Goal: Communication & Community: Ask a question

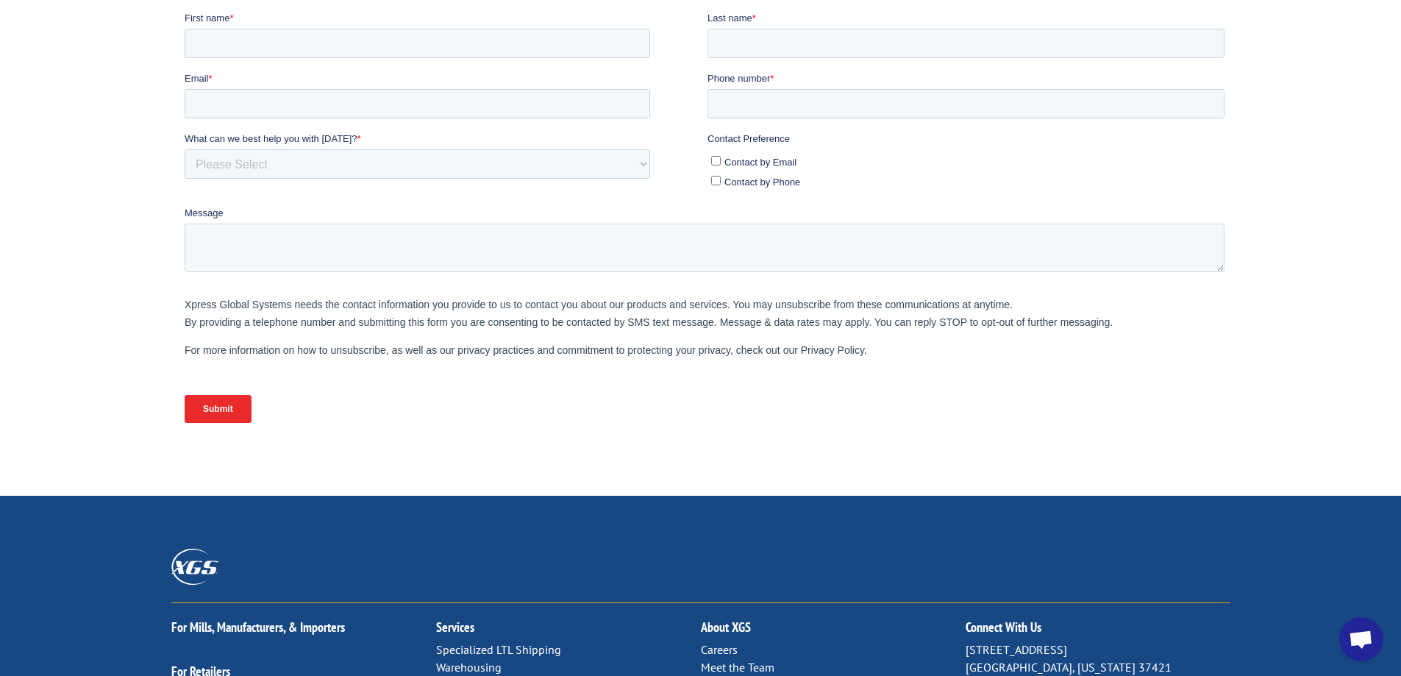
scroll to position [611, 0]
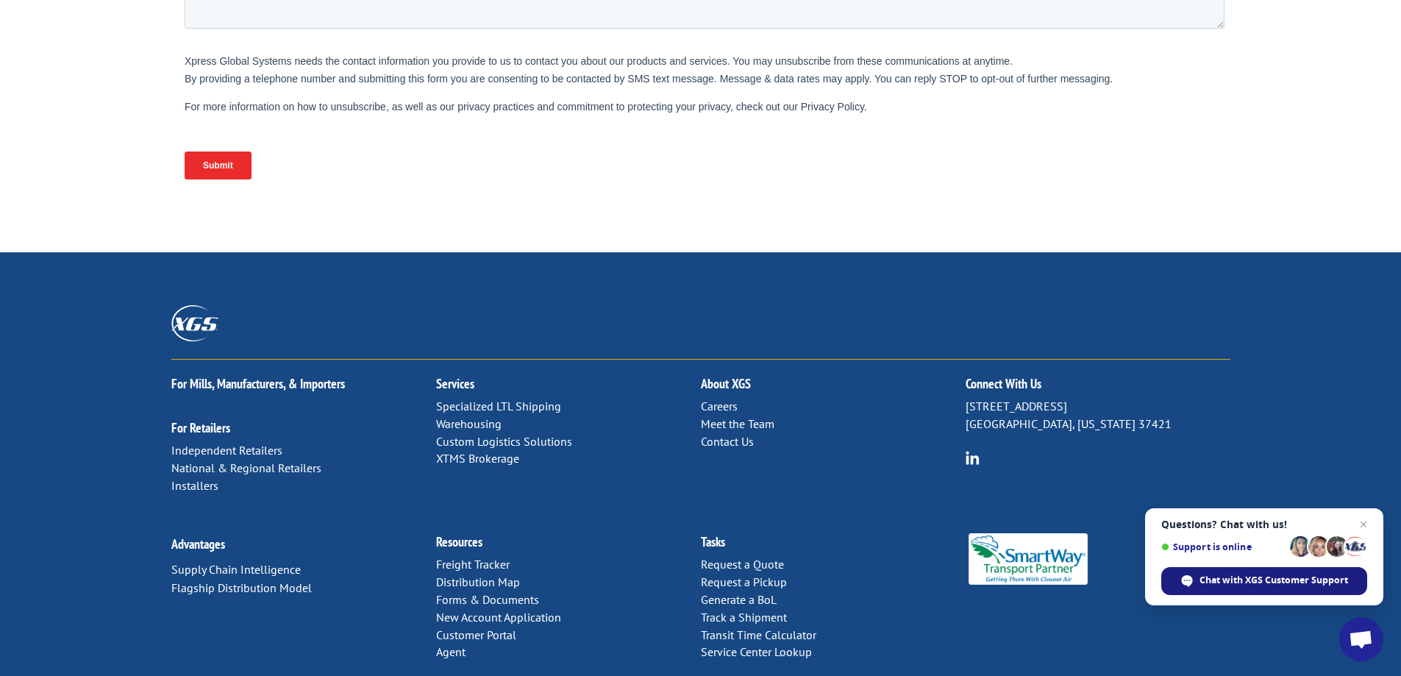
click at [1274, 579] on span "Chat with XGS Customer Support" at bounding box center [1273, 580] width 149 height 13
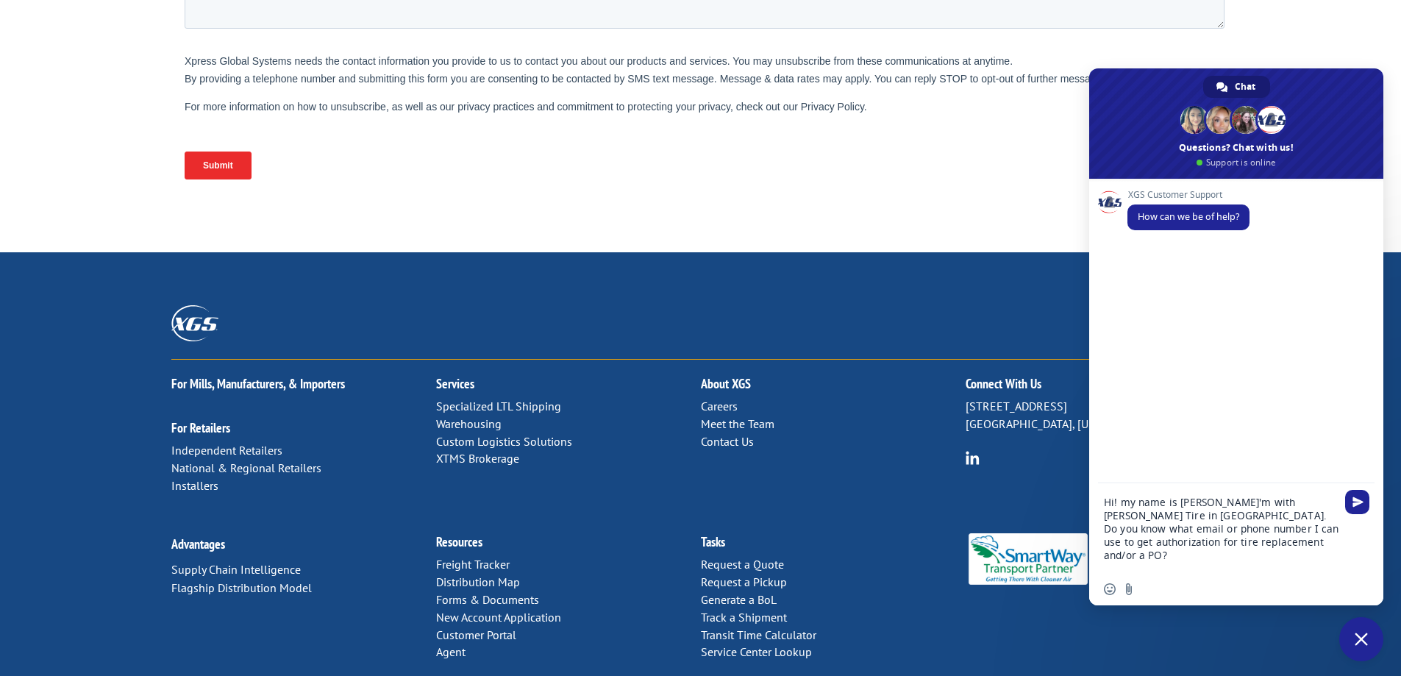
type textarea "Hi! my name is [PERSON_NAME]'m with [PERSON_NAME] Tire in [GEOGRAPHIC_DATA]. Do…"
click at [1351, 482] on div "XGS Customer Support How can we be of help?" at bounding box center [1236, 331] width 294 height 304
click at [1361, 508] on span "Send" at bounding box center [1357, 502] width 24 height 24
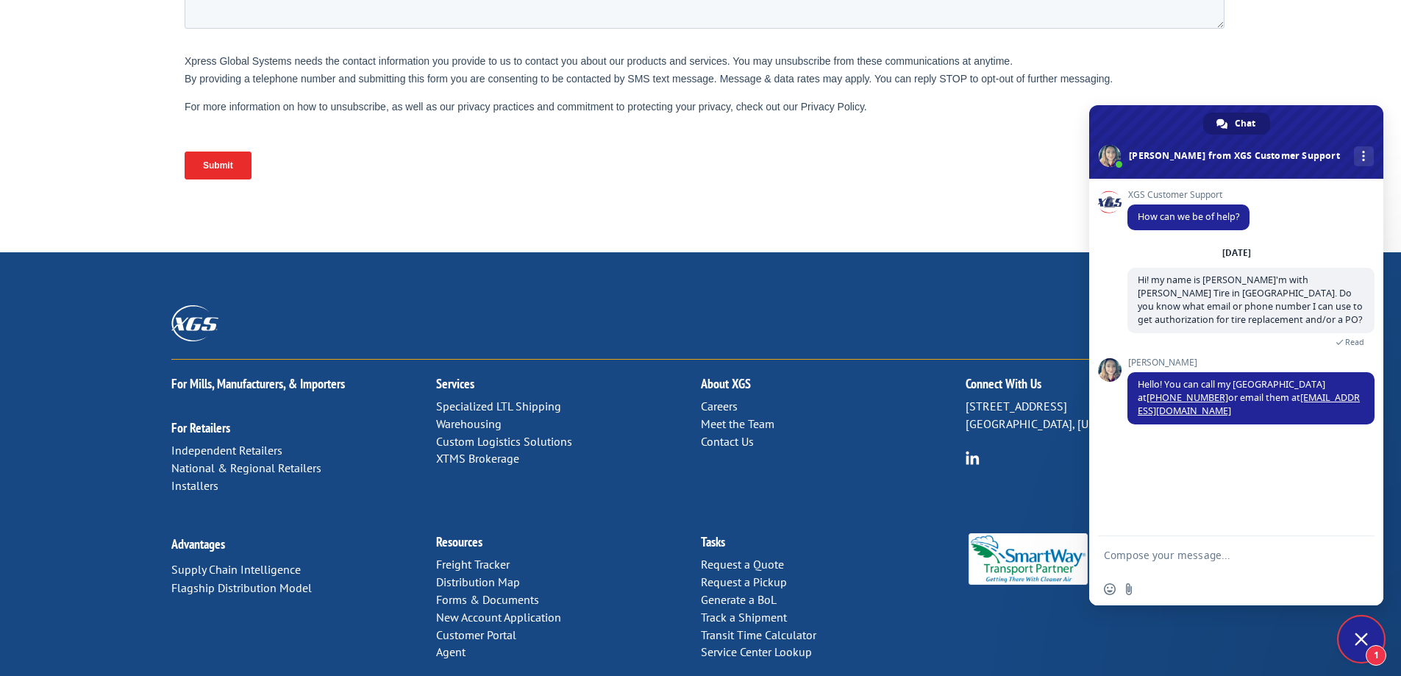
click at [1150, 554] on textarea "Compose your message..." at bounding box center [1221, 554] width 235 height 37
type textarea "Thank you!"
click at [1354, 552] on span "Send" at bounding box center [1357, 554] width 11 height 11
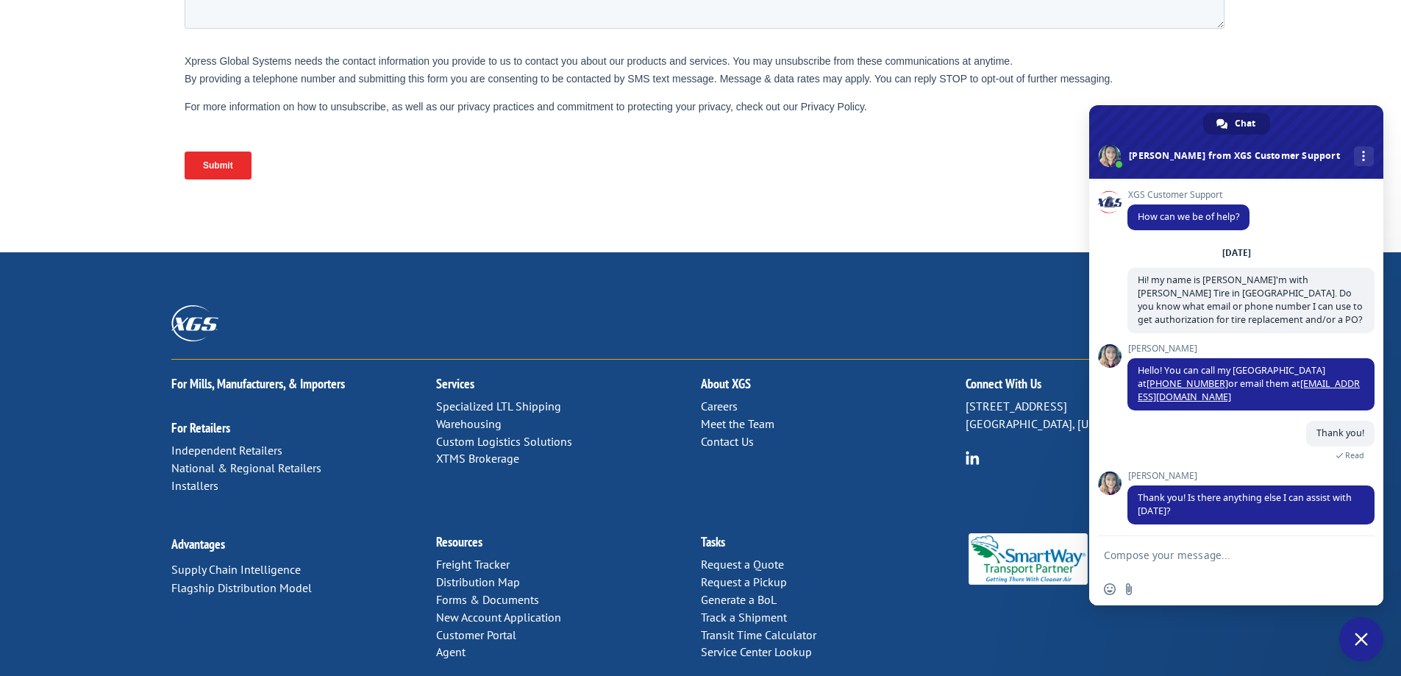
scroll to position [4, 0]
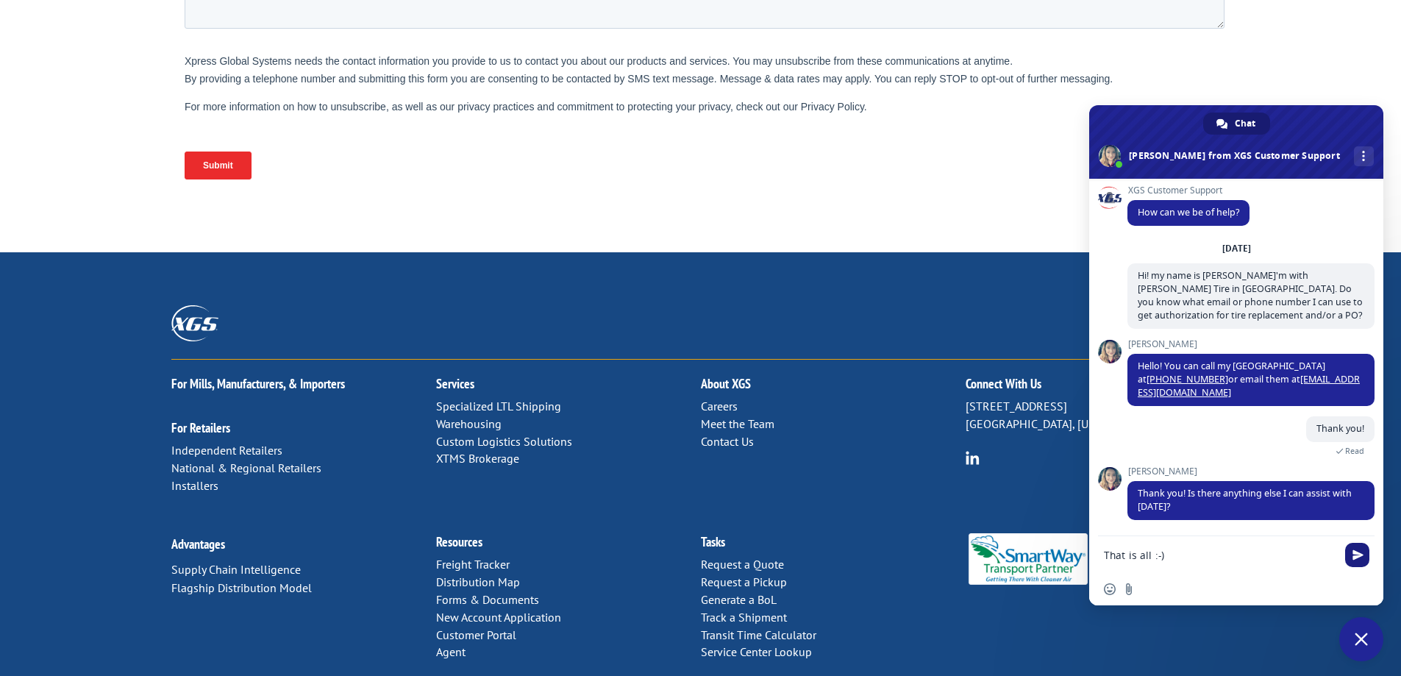
type textarea "That is all :-)"
click at [1353, 551] on span "Send" at bounding box center [1357, 554] width 11 height 11
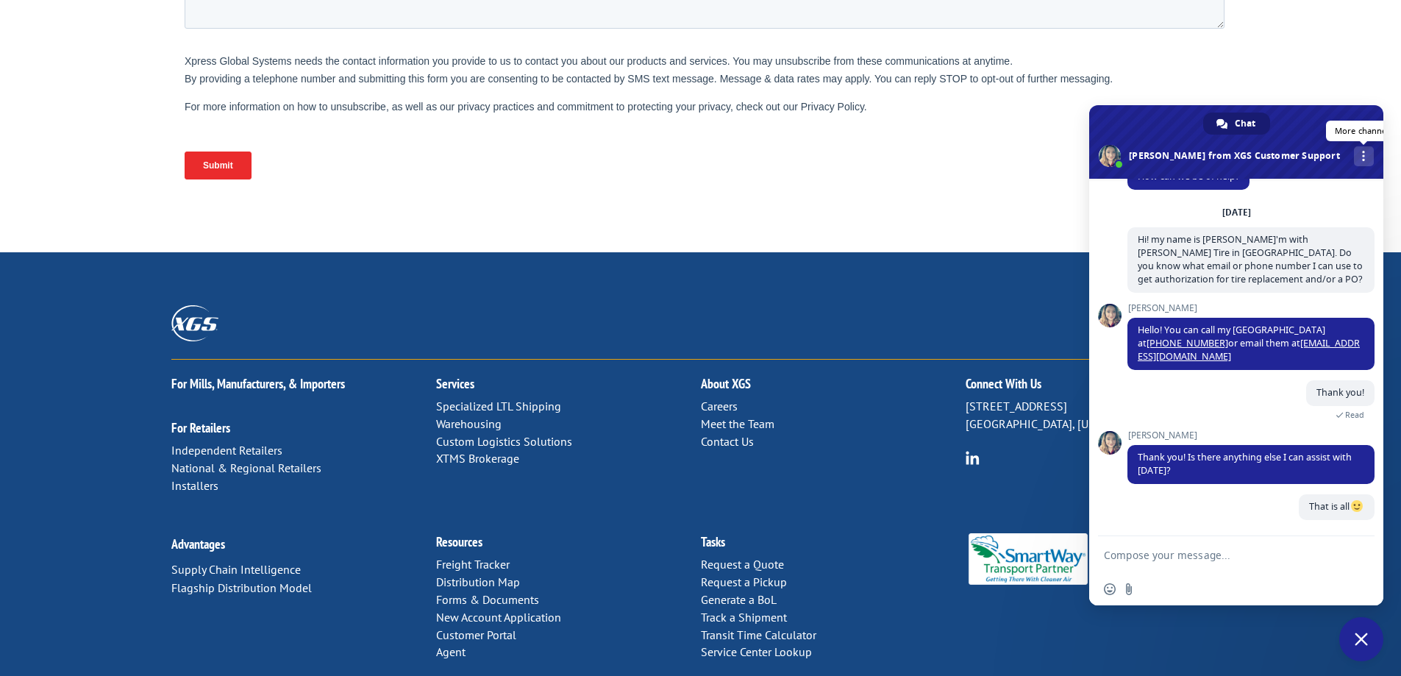
scroll to position [40, 0]
click at [1354, 154] on link "More channels" at bounding box center [1364, 156] width 20 height 20
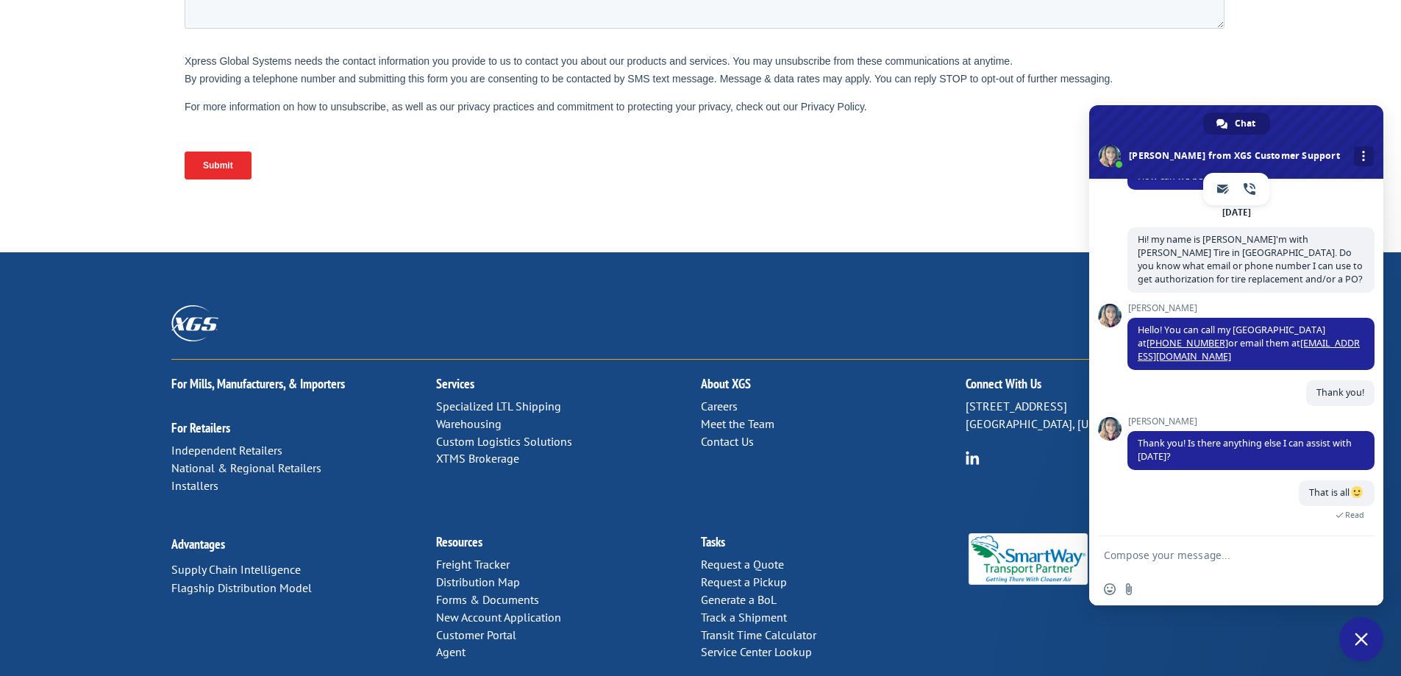
click at [1314, 139] on span at bounding box center [1236, 142] width 294 height 74
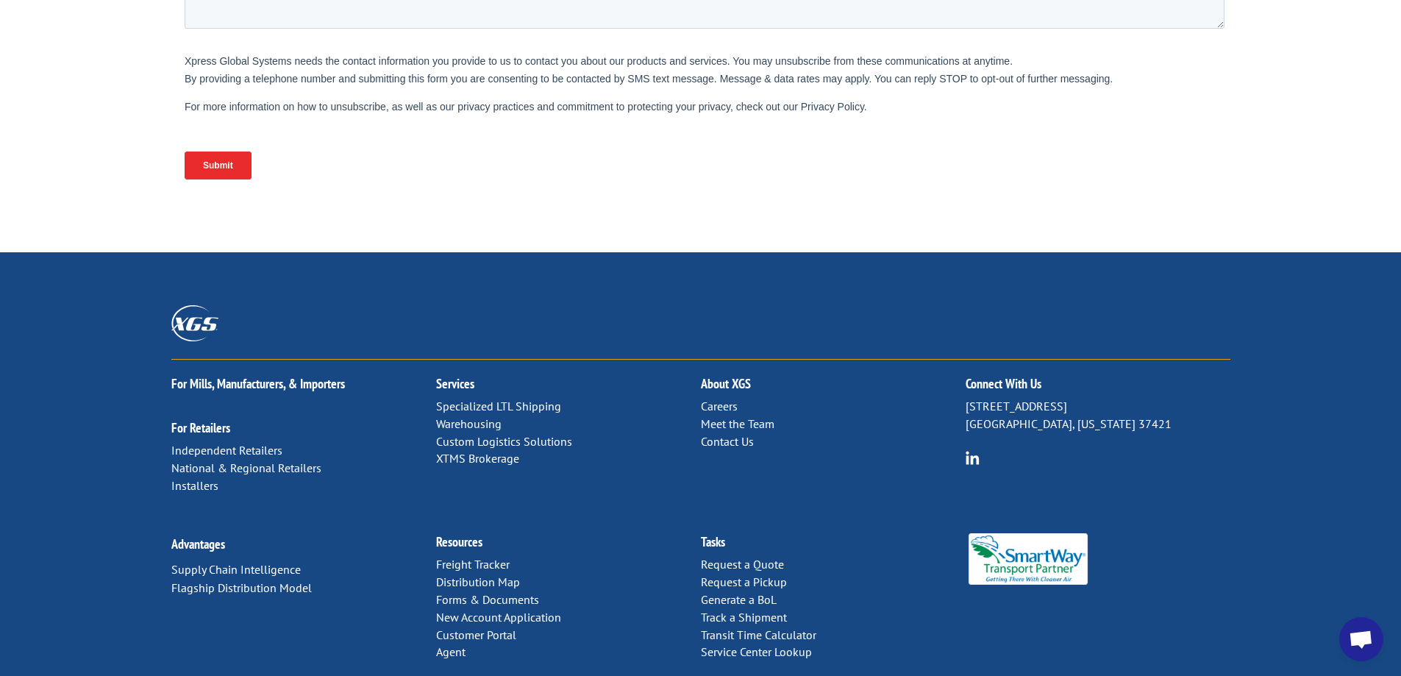
click at [1368, 631] on span "Open chat" at bounding box center [1361, 640] width 24 height 21
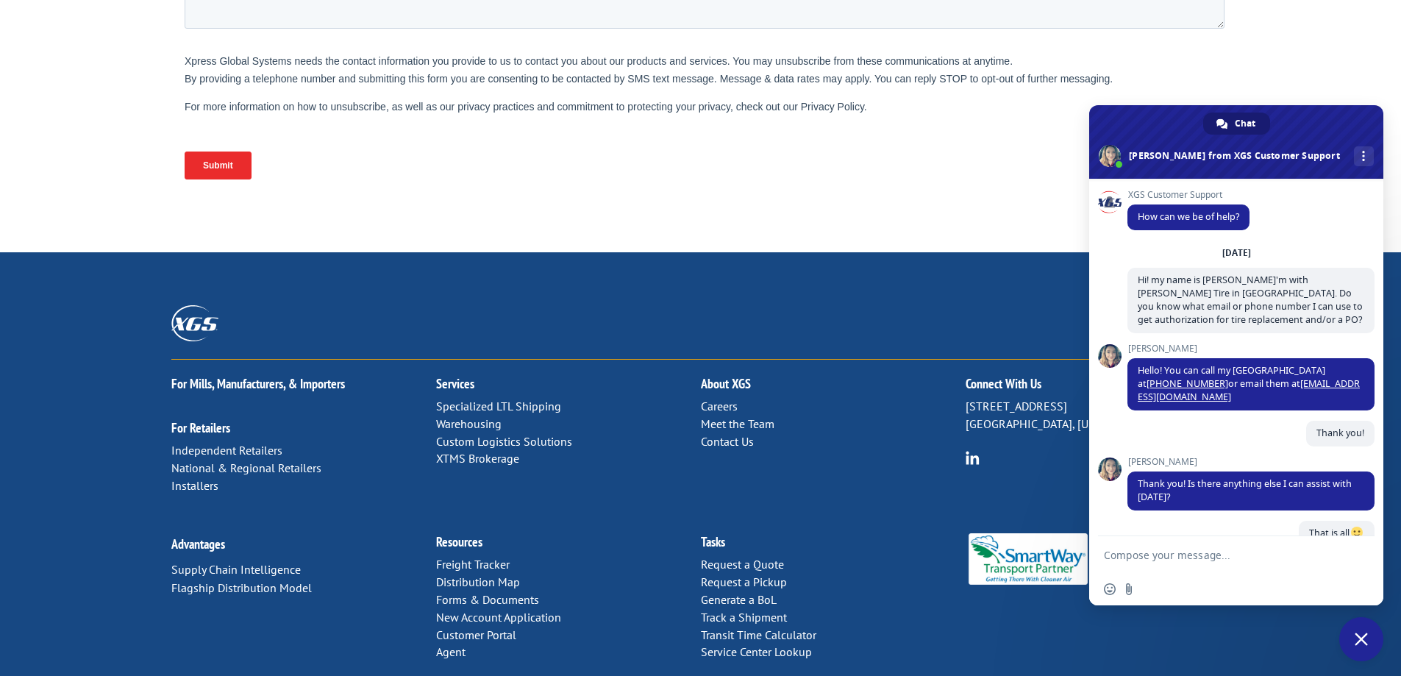
scroll to position [144, 0]
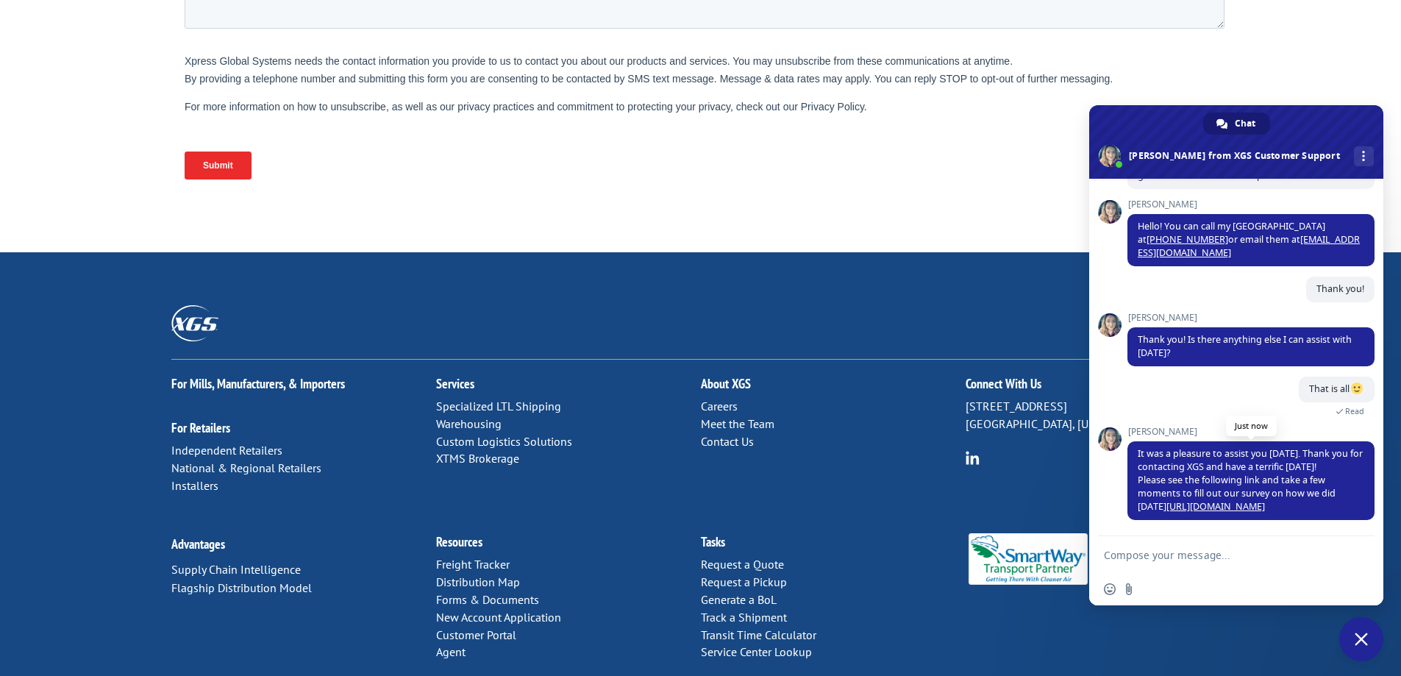
click at [1191, 505] on link "[URL][DOMAIN_NAME]" at bounding box center [1215, 506] width 99 height 13
